Goal: Information Seeking & Learning: Understand process/instructions

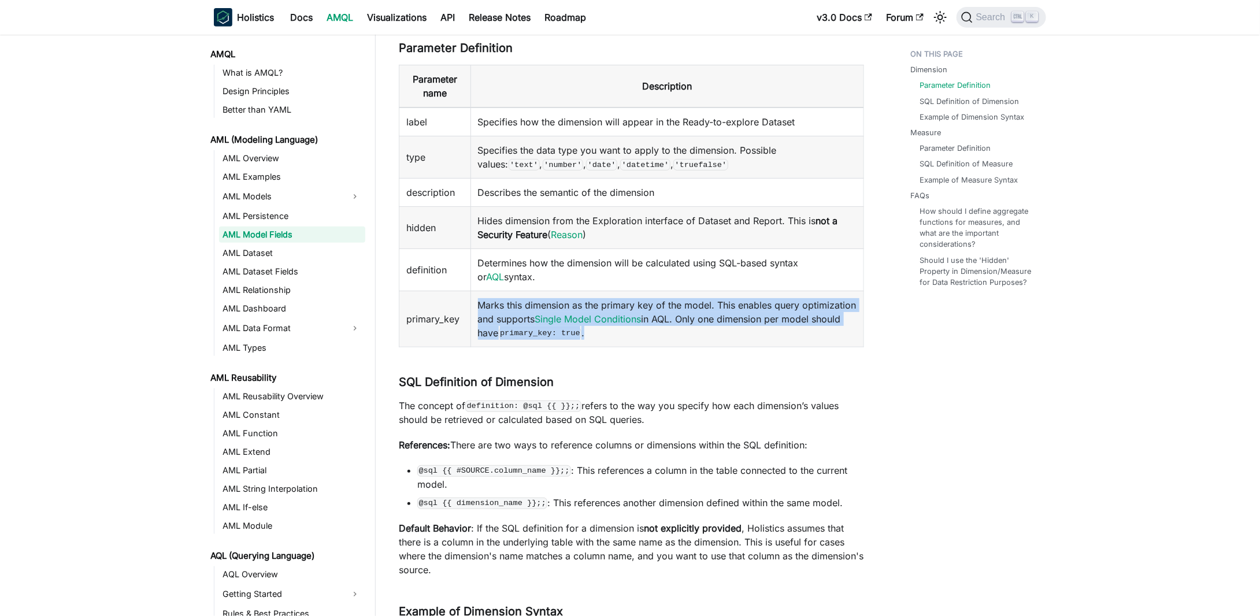
drag, startPoint x: 522, startPoint y: 310, endPoint x: 702, endPoint y: 339, distance: 181.5
click at [702, 339] on tr "primary_key Marks this dimension as the primary key of the model. This enables …" at bounding box center [631, 319] width 465 height 56
click at [694, 339] on div at bounding box center [694, 339] width 0 height 0
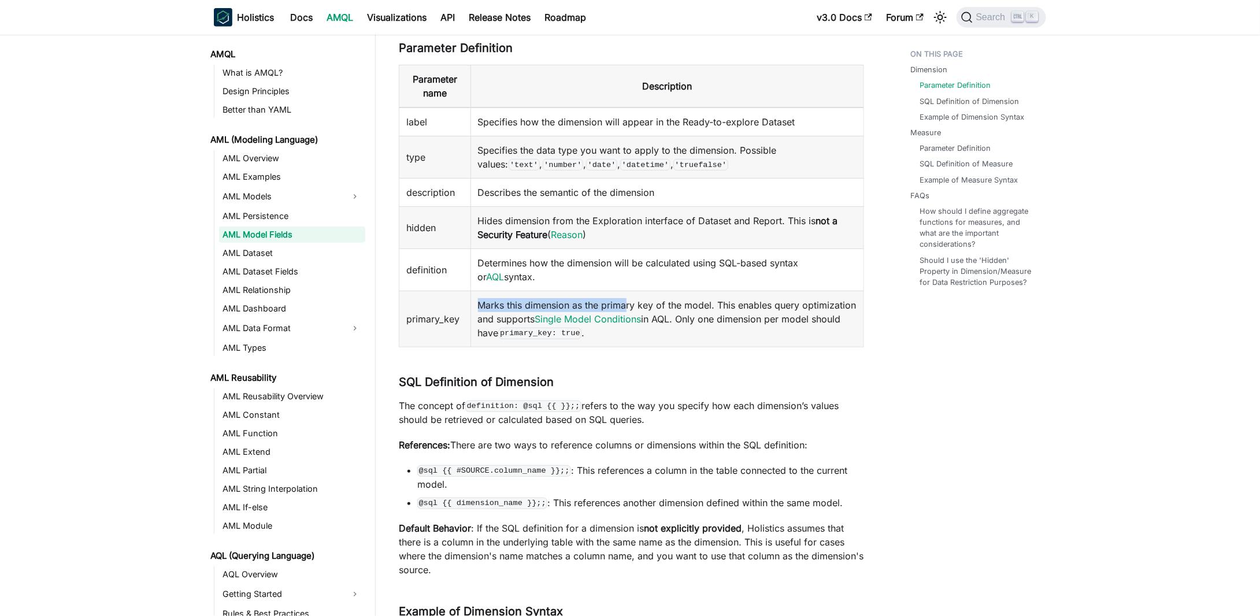
drag, startPoint x: 702, startPoint y: 339, endPoint x: 496, endPoint y: 293, distance: 210.2
click at [592, 300] on td "Marks this dimension as the primary key of the model. This enables query optimi…" at bounding box center [666, 319] width 393 height 56
click at [489, 292] on td "Marks this dimension as the primary key of the model. This enables query optimi…" at bounding box center [666, 319] width 393 height 56
click at [481, 302] on td "Marks this dimension as the primary key of the model. This enables query optimi…" at bounding box center [666, 319] width 393 height 56
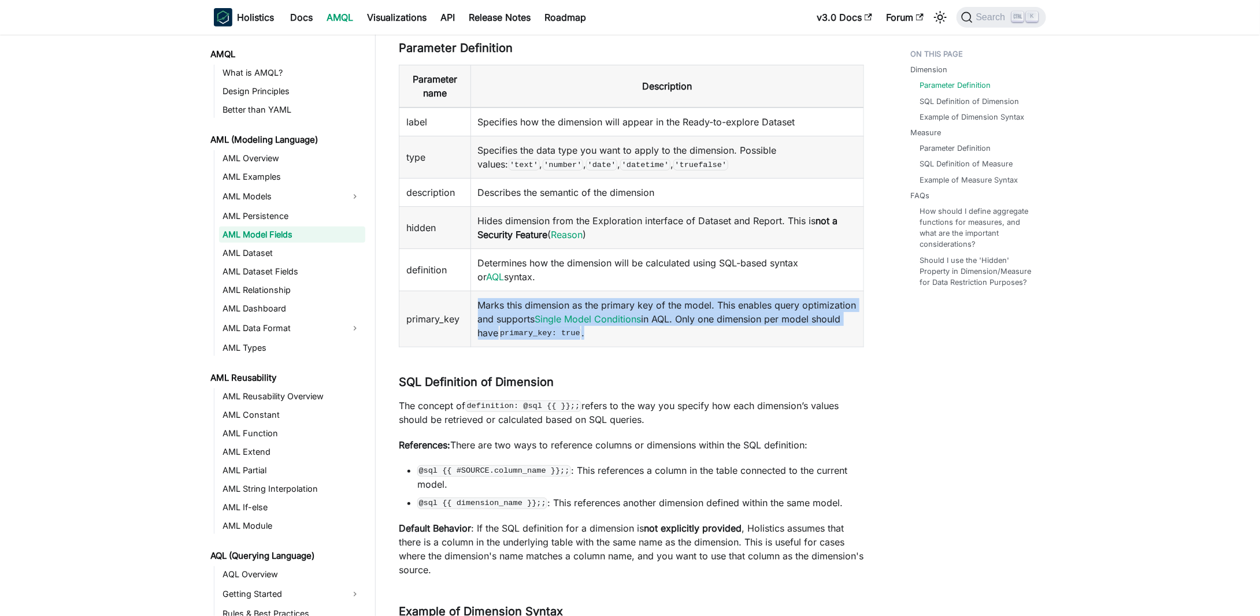
drag, startPoint x: 481, startPoint y: 302, endPoint x: 671, endPoint y: 339, distance: 193.8
click at [671, 339] on td "Marks this dimension as the primary key of the model. This enables query optimi…" at bounding box center [666, 319] width 393 height 56
click at [663, 339] on div at bounding box center [663, 339] width 0 height 0
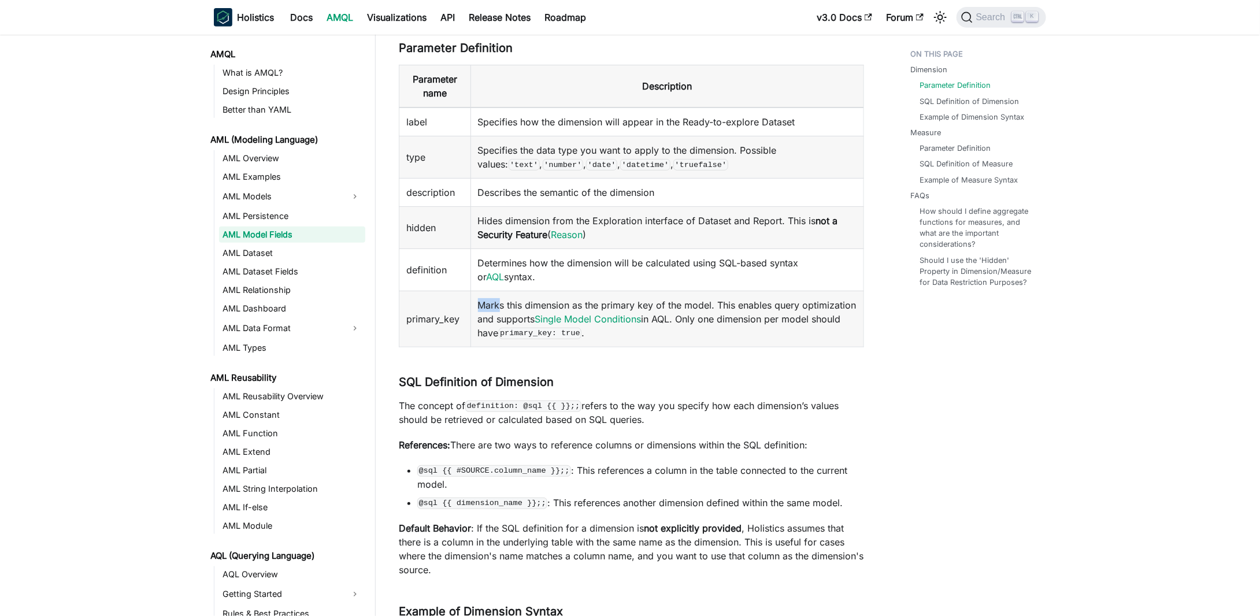
drag, startPoint x: 671, startPoint y: 339, endPoint x: 502, endPoint y: 305, distance: 172.8
click at [502, 305] on td "Marks this dimension as the primary key of the model. This enables query optimi…" at bounding box center [666, 319] width 393 height 56
click at [490, 305] on td "Marks this dimension as the primary key of the model. This enables query optimi…" at bounding box center [666, 319] width 393 height 56
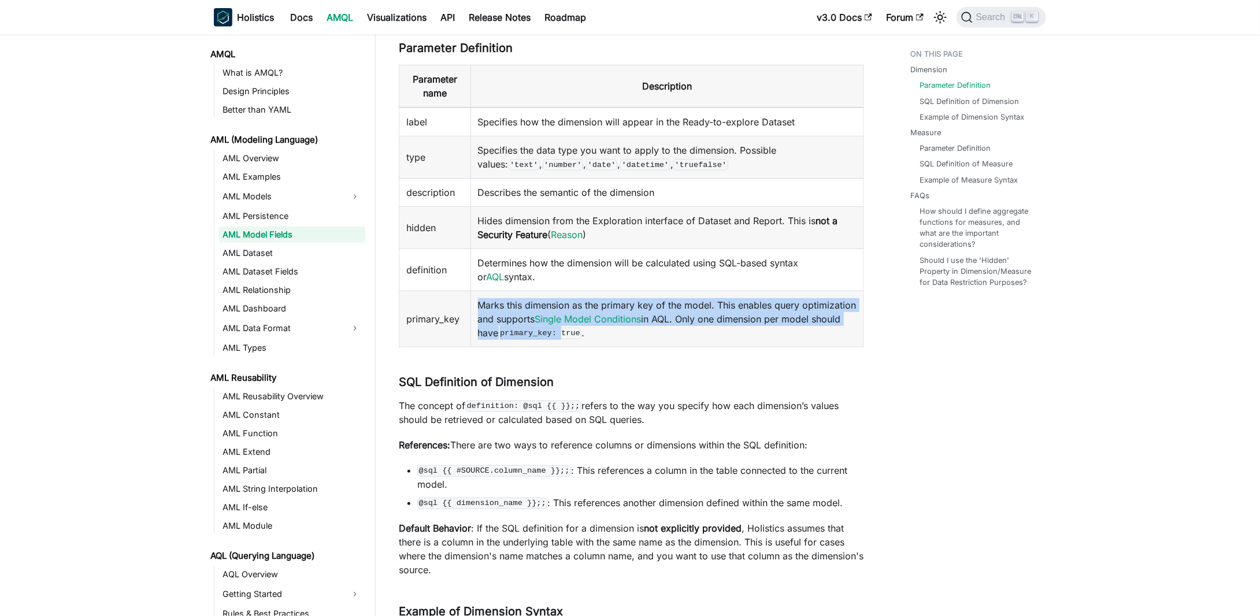
drag, startPoint x: 490, startPoint y: 305, endPoint x: 656, endPoint y: 329, distance: 168.2
click at [642, 329] on td "Marks this dimension as the primary key of the model. This enables query optimi…" at bounding box center [666, 319] width 393 height 56
click at [657, 329] on td "Marks this dimension as the primary key of the model. This enables query optimi…" at bounding box center [666, 319] width 393 height 56
drag, startPoint x: 651, startPoint y: 333, endPoint x: 487, endPoint y: 303, distance: 166.8
click at [487, 303] on td "Marks this dimension as the primary key of the model. This enables query optimi…" at bounding box center [666, 319] width 393 height 56
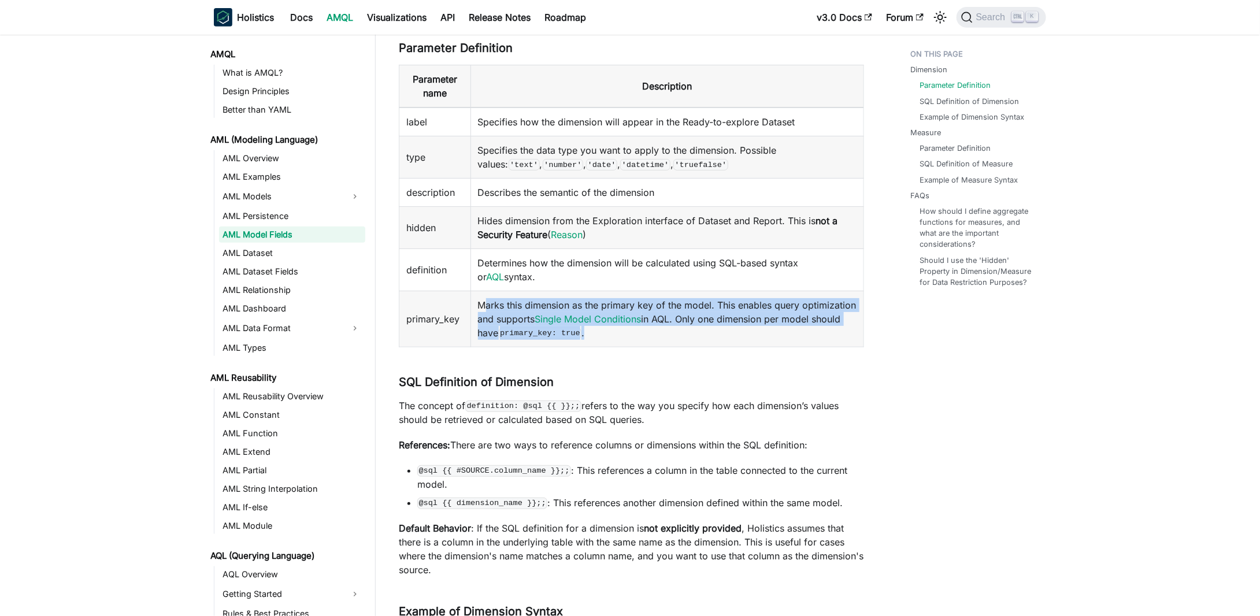
click at [487, 303] on td "Marks this dimension as the primary key of the model. This enables query optimi…" at bounding box center [666, 319] width 393 height 56
drag, startPoint x: 487, startPoint y: 303, endPoint x: 654, endPoint y: 337, distance: 171.0
click at [653, 337] on td "Marks this dimension as the primary key of the model. This enables query optimi…" at bounding box center [666, 319] width 393 height 56
click at [655, 337] on td "Marks this dimension as the primary key of the model. This enables query optimi…" at bounding box center [666, 319] width 393 height 56
